Goal: Task Accomplishment & Management: Use online tool/utility

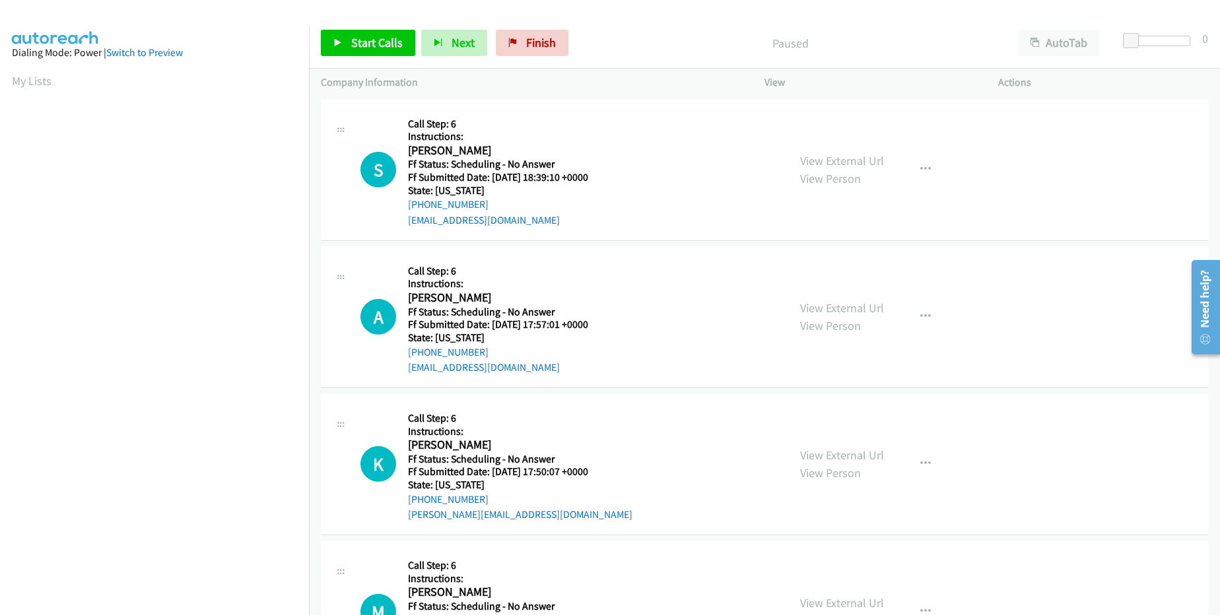
scroll to position [125, 0]
drag, startPoint x: 493, startPoint y: 201, endPoint x: 419, endPoint y: 203, distance: 74.6
click at [419, 203] on div "[PHONE_NUMBER]" at bounding box center [506, 205] width 197 height 16
copy link "[PHONE_NUMBER]"
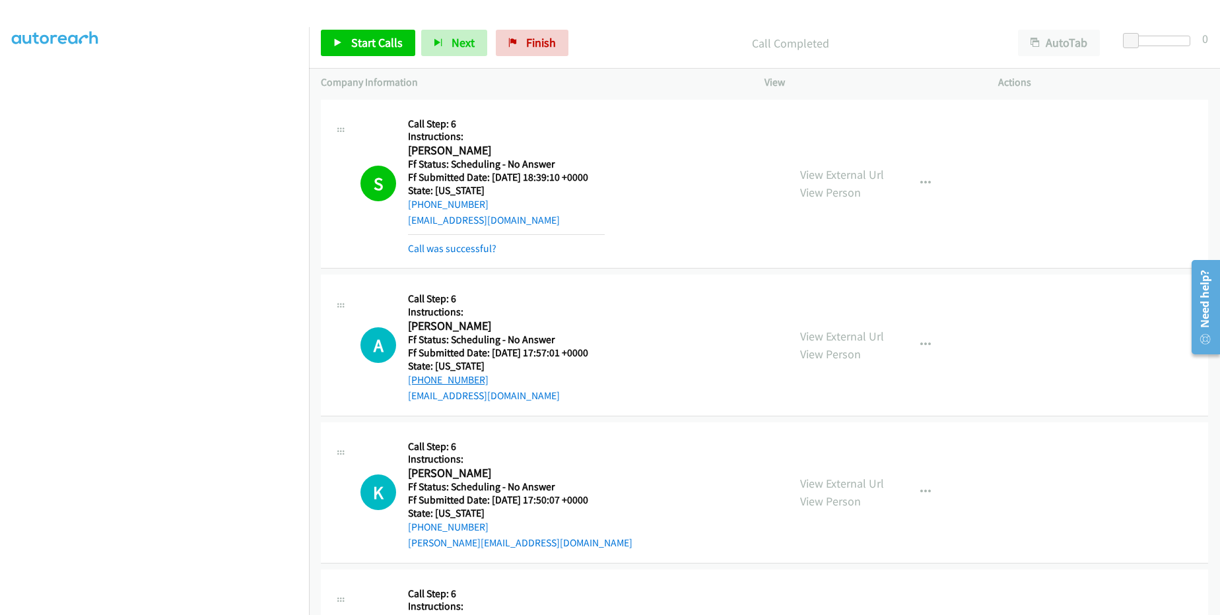
drag, startPoint x: 490, startPoint y: 378, endPoint x: 418, endPoint y: 380, distance: 72.0
click at [418, 380] on div "[PHONE_NUMBER]" at bounding box center [506, 380] width 197 height 16
copy link "[PHONE_NUMBER]"
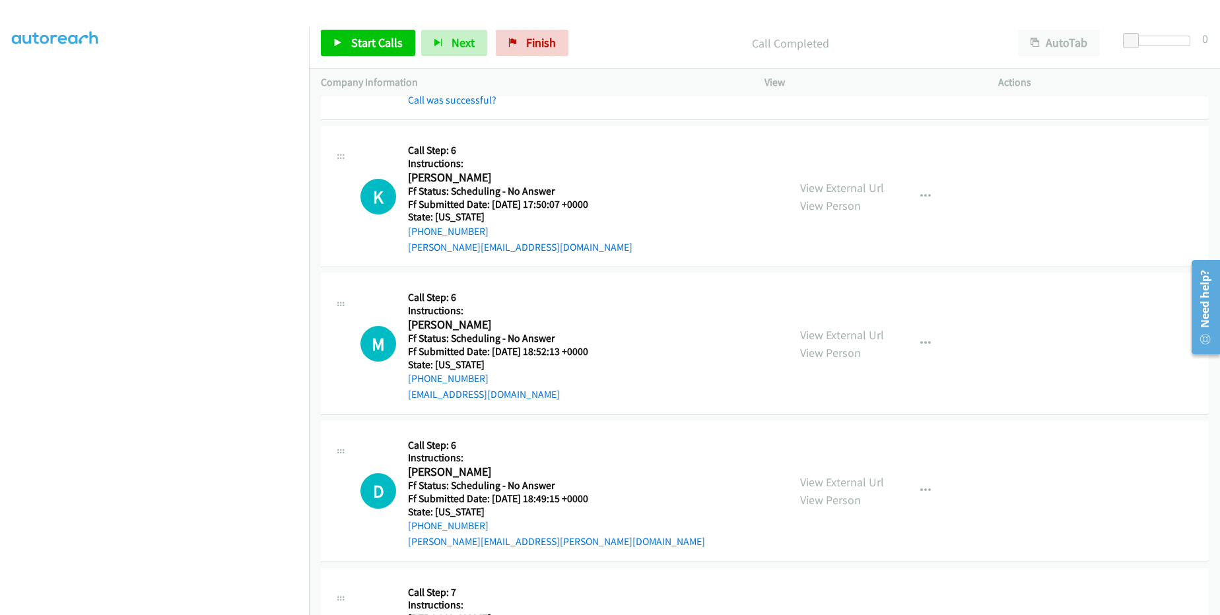
scroll to position [331, 0]
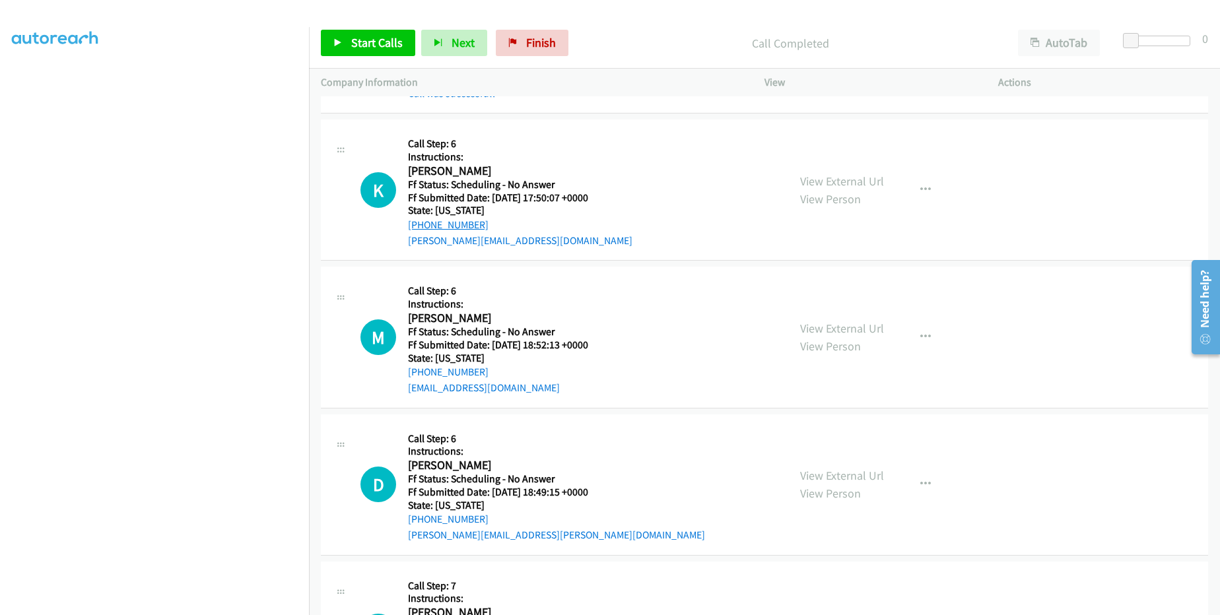
drag, startPoint x: 485, startPoint y: 228, endPoint x: 421, endPoint y: 228, distance: 64.0
click at [421, 228] on div "[PHONE_NUMBER]" at bounding box center [520, 225] width 224 height 16
copy link "[PHONE_NUMBER]"
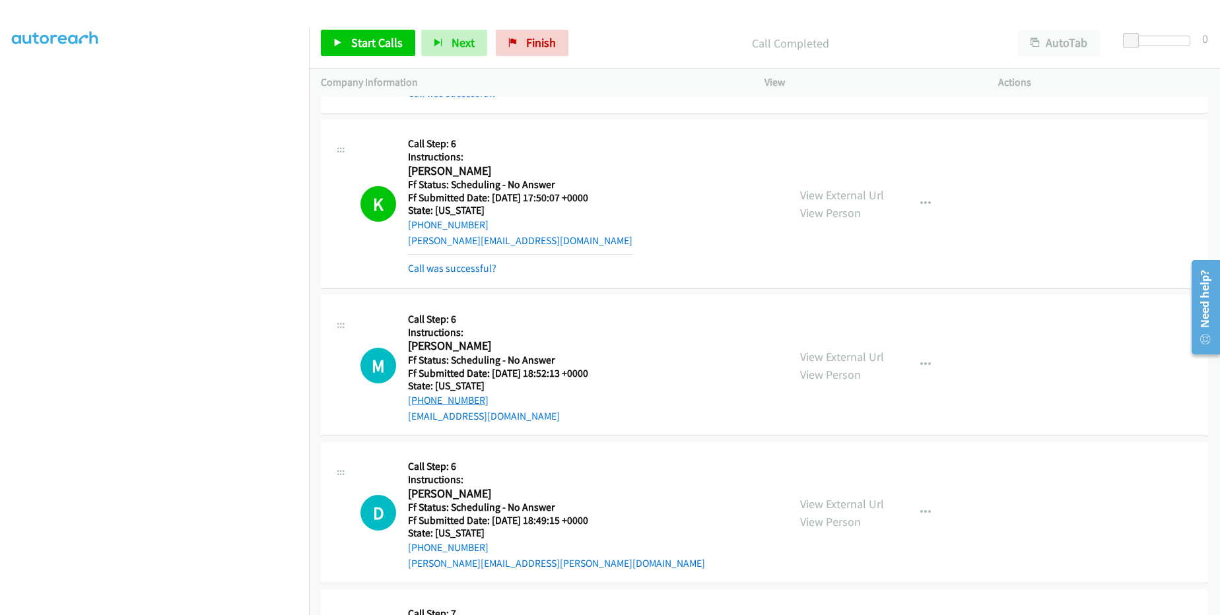
drag, startPoint x: 485, startPoint y: 406, endPoint x: 419, endPoint y: 404, distance: 66.0
click at [419, 404] on div "[PHONE_NUMBER]" at bounding box center [506, 401] width 197 height 16
copy link "[PHONE_NUMBER]"
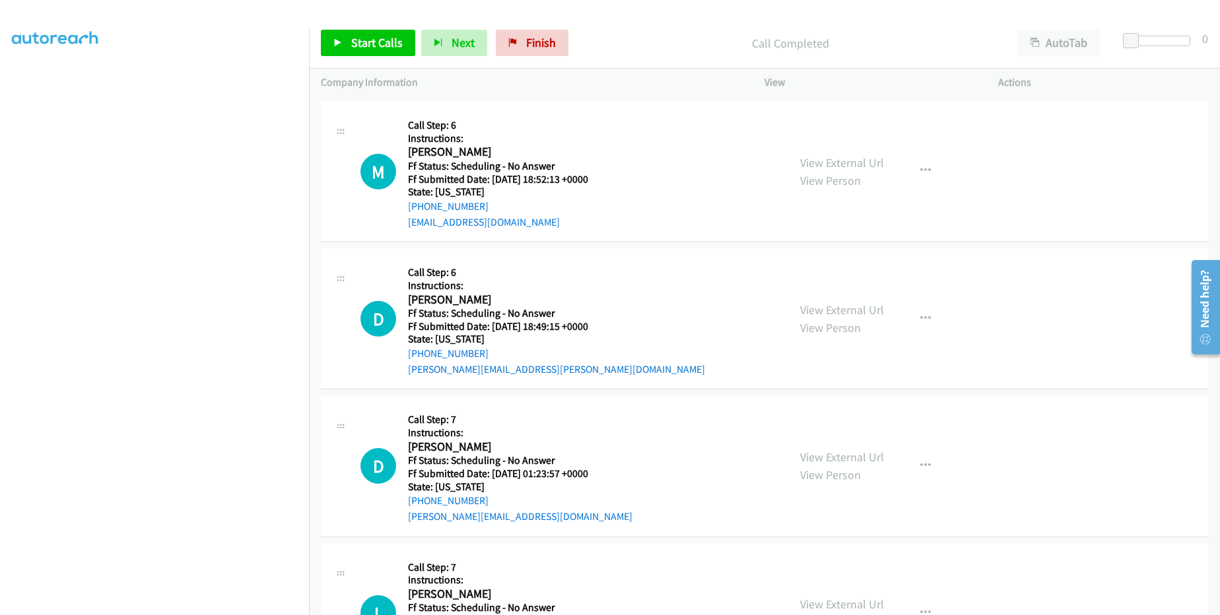
scroll to position [568, 0]
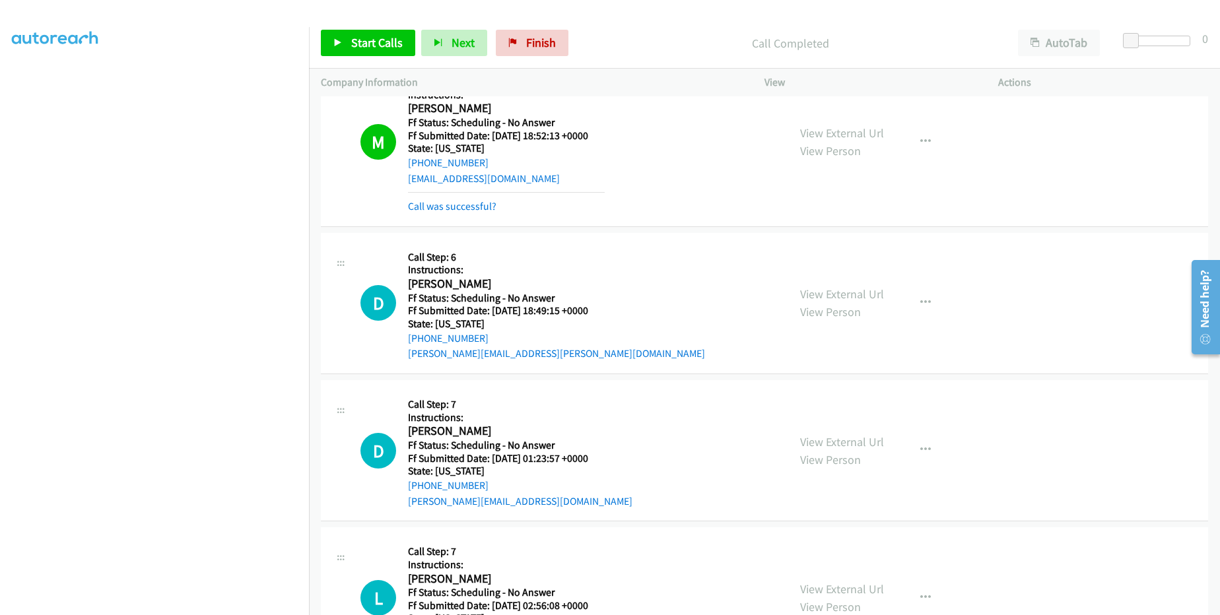
drag, startPoint x: 491, startPoint y: 328, endPoint x: 481, endPoint y: 332, distance: 10.7
click at [481, 332] on div "Callback Scheduled Call Step: 6 Instructions: [PERSON_NAME] America/Los_Angeles…" at bounding box center [556, 303] width 297 height 117
click at [460, 313] on h5 "Ff Submitted Date: [DATE] 18:49:15 +0000" at bounding box center [556, 310] width 297 height 13
drag, startPoint x: 491, startPoint y: 336, endPoint x: 422, endPoint y: 336, distance: 68.7
click at [422, 336] on div "[PHONE_NUMBER]" at bounding box center [556, 339] width 297 height 16
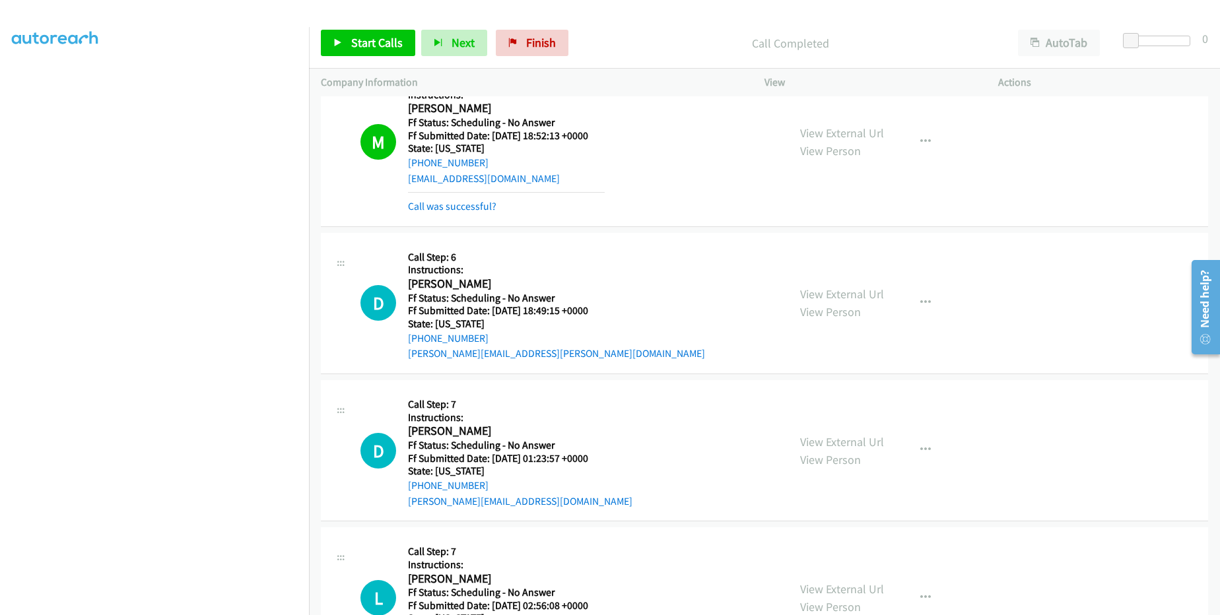
copy link "[PHONE_NUMBER]"
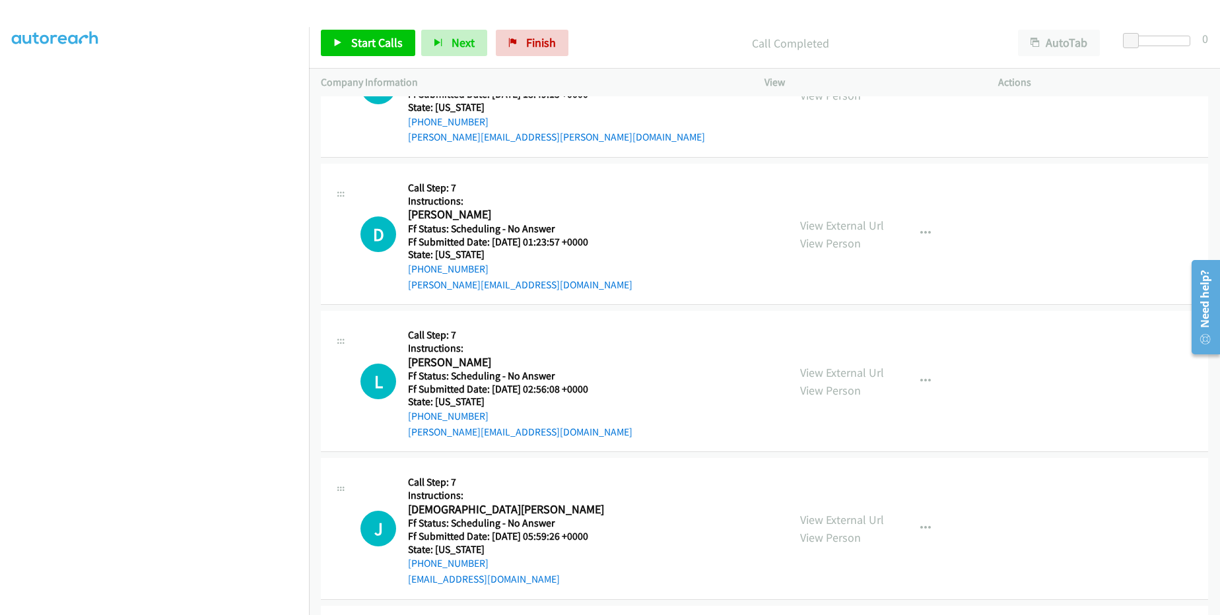
scroll to position [806, 0]
